Goal: Information Seeking & Learning: Find specific fact

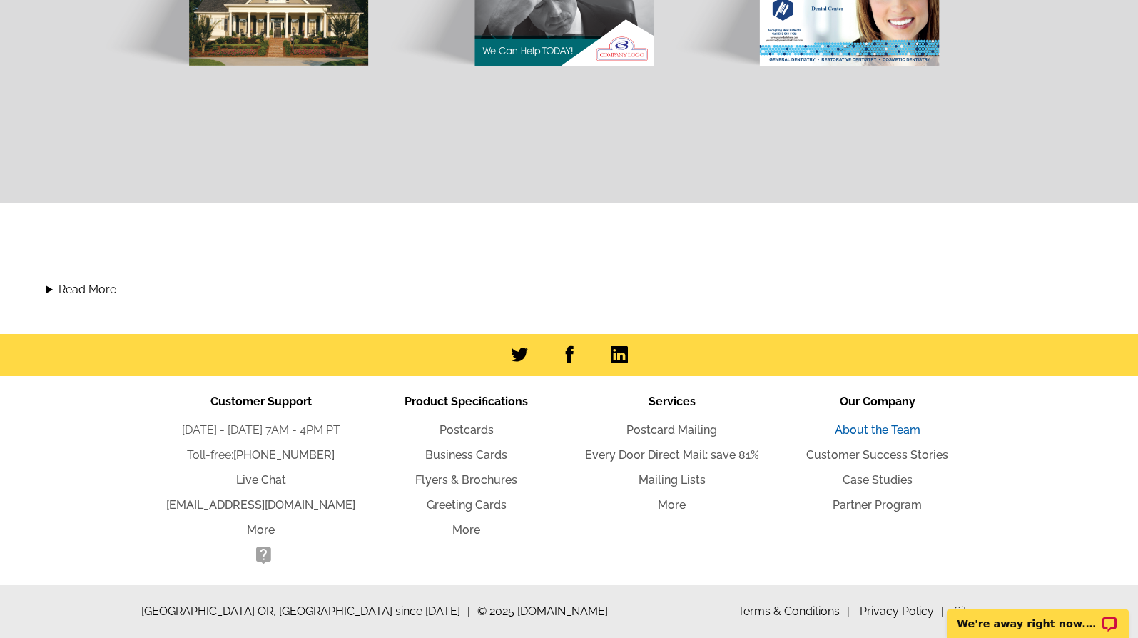
click at [853, 429] on link "About the Team" at bounding box center [878, 430] width 86 height 14
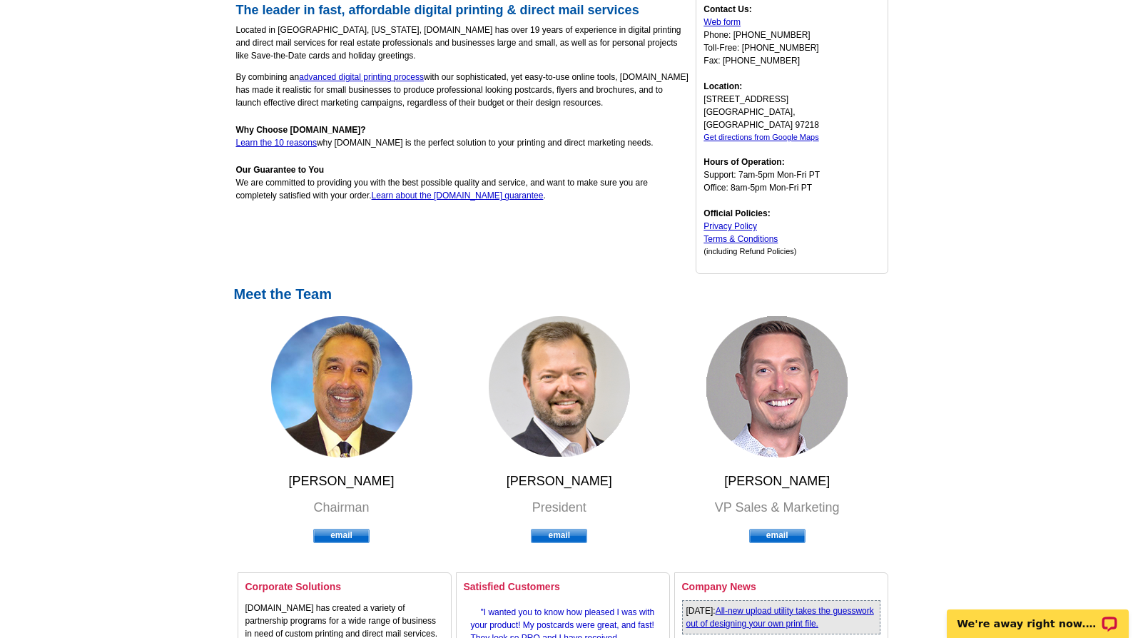
scroll to position [357, 0]
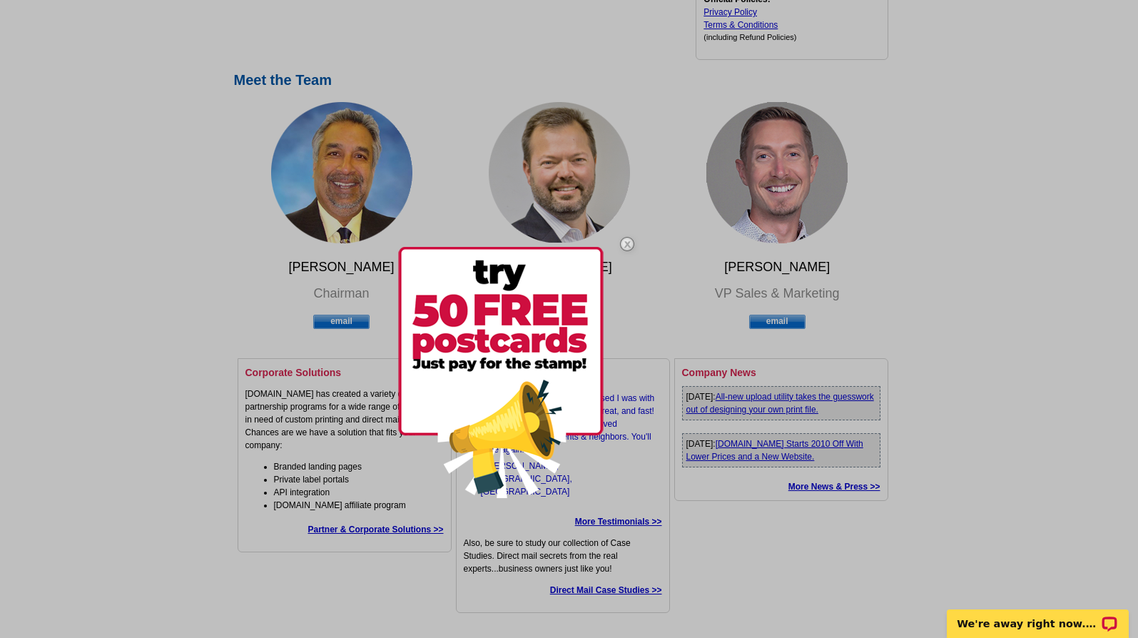
click at [627, 245] on img at bounding box center [627, 243] width 41 height 41
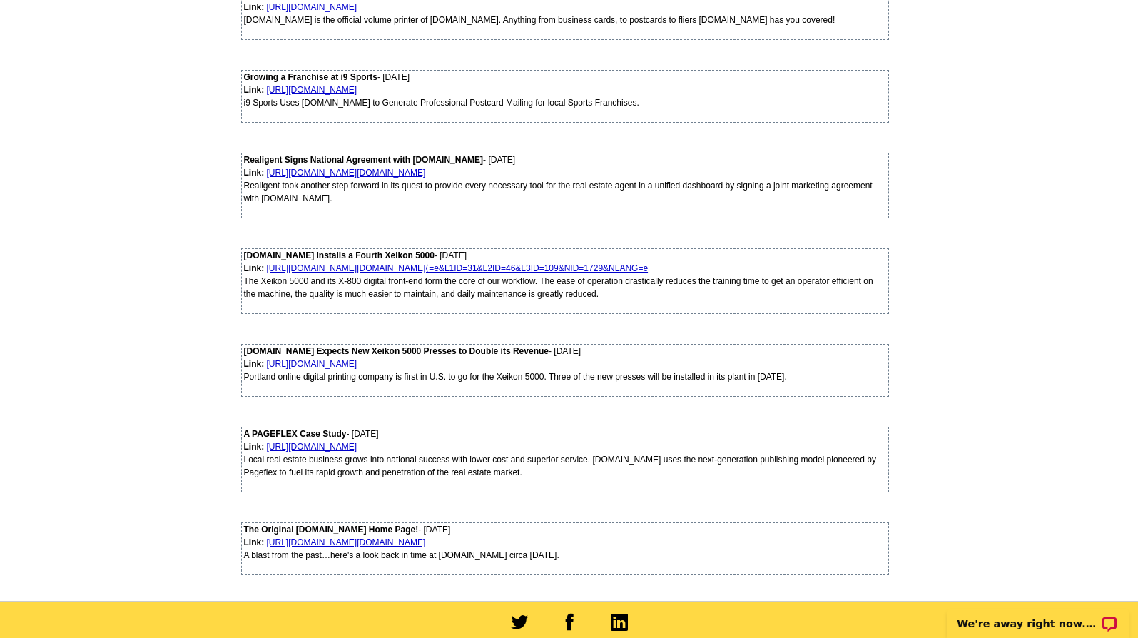
scroll to position [630, 0]
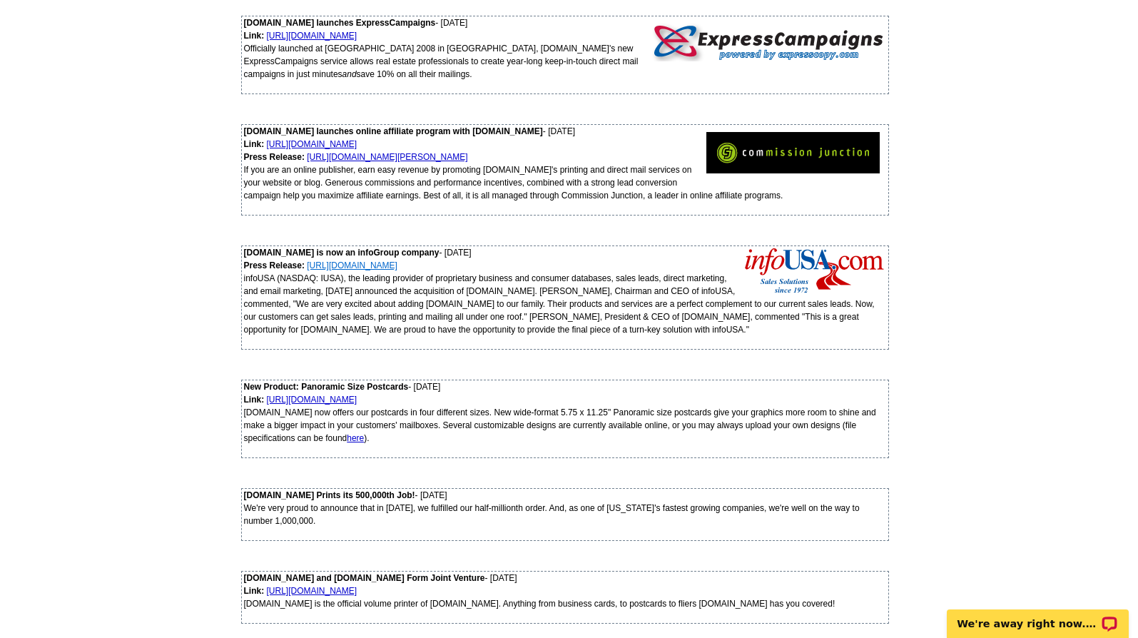
click at [398, 268] on link "[URL][DOMAIN_NAME]" at bounding box center [352, 266] width 91 height 10
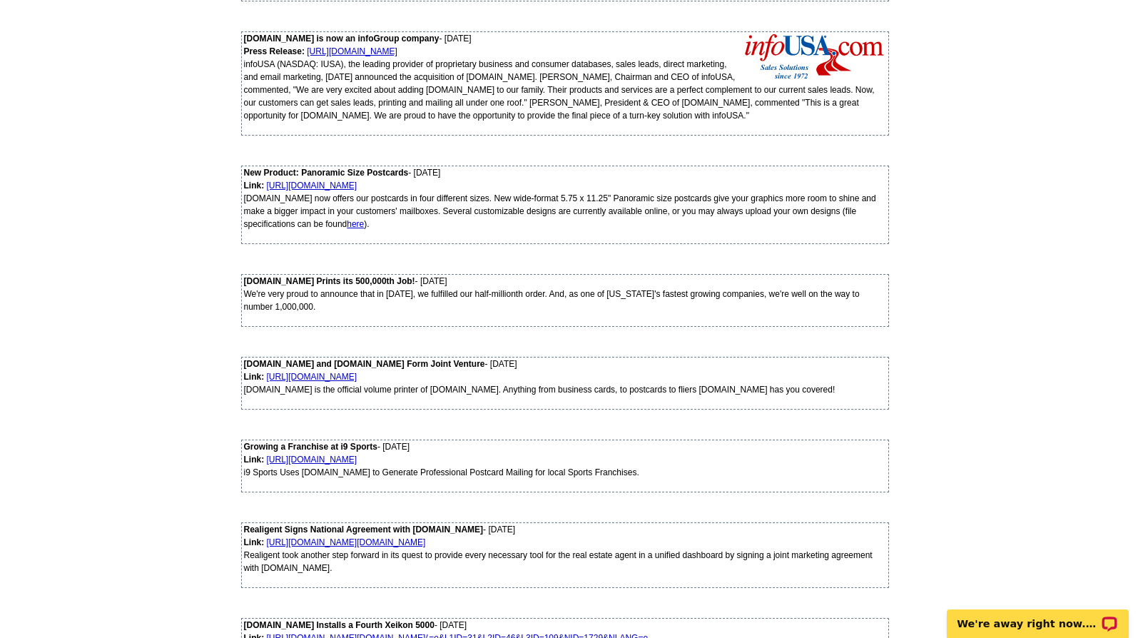
scroll to position [986, 0]
